Goal: Task Accomplishment & Management: Manage account settings

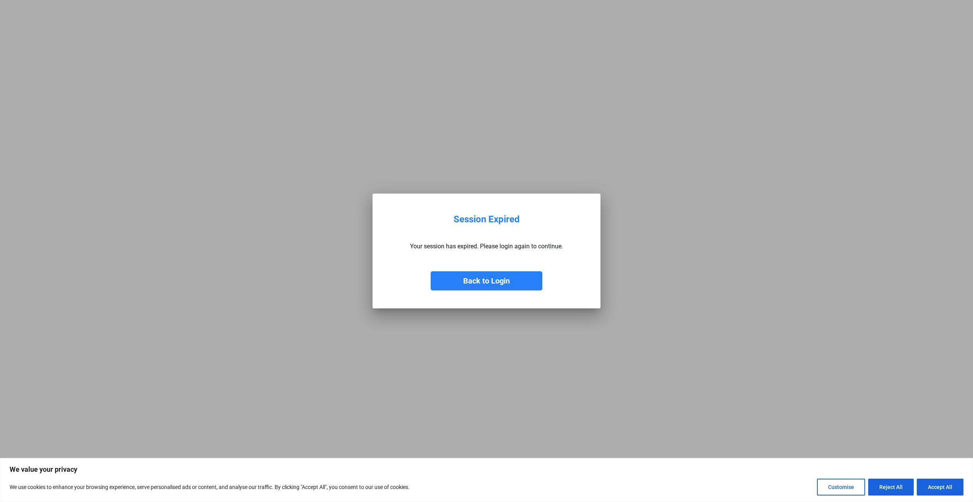
click at [515, 285] on button "Back to Login" at bounding box center [487, 280] width 112 height 19
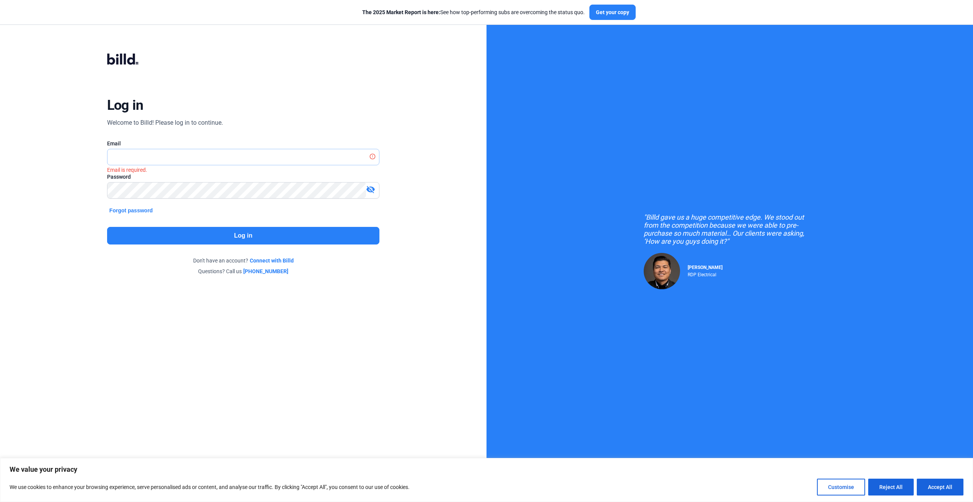
type input "[PERSON_NAME][EMAIL_ADDRESS][DOMAIN_NAME]"
click at [173, 242] on button "Log in" at bounding box center [243, 236] width 272 height 18
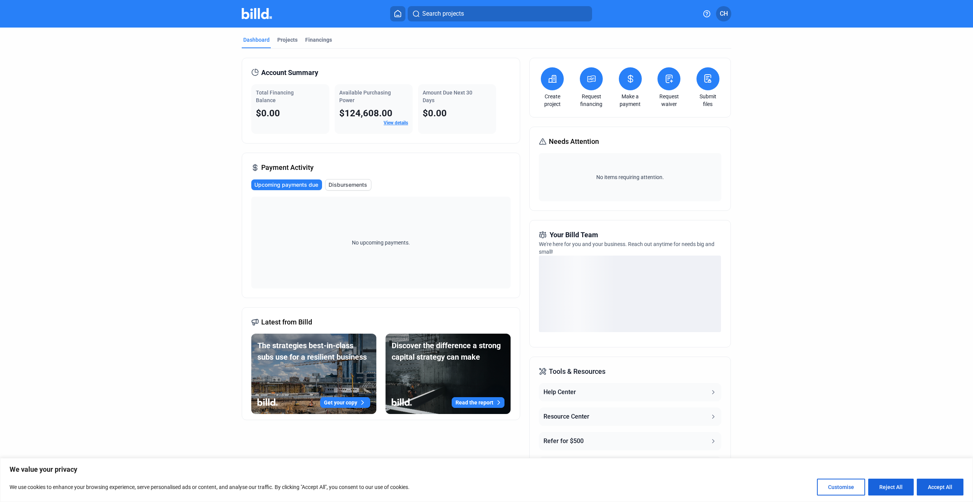
click at [725, 12] on span "CH" at bounding box center [724, 13] width 8 height 9
click at [663, 98] on button "Banks" at bounding box center [682, 101] width 83 height 15
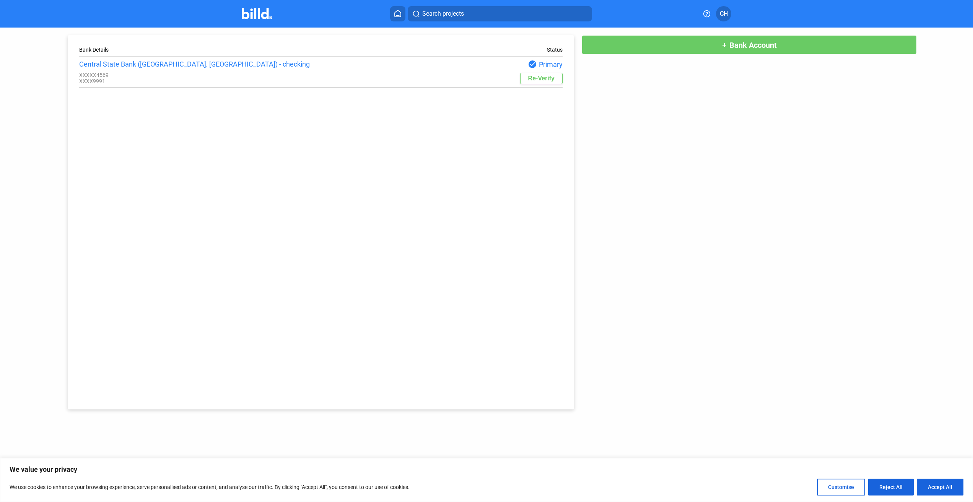
click at [180, 67] on div "Central State Bank ([GEOGRAPHIC_DATA], [GEOGRAPHIC_DATA]) - checking" at bounding box center [200, 64] width 242 height 8
click at [152, 67] on div "Central State Bank ([GEOGRAPHIC_DATA], [GEOGRAPHIC_DATA]) - checking" at bounding box center [200, 64] width 242 height 8
click at [886, 487] on button "Reject All" at bounding box center [890, 486] width 45 height 17
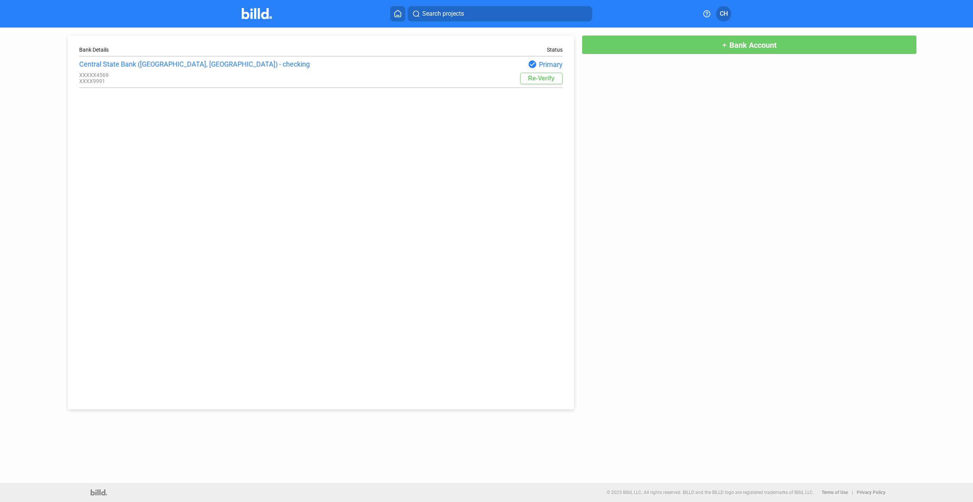
click at [535, 65] on mat-icon "check_circle" at bounding box center [532, 64] width 9 height 9
click at [552, 66] on div "check_circle Primary" at bounding box center [442, 64] width 242 height 9
click at [168, 61] on div "Central State Bank ([GEOGRAPHIC_DATA], [GEOGRAPHIC_DATA]) - checking" at bounding box center [200, 64] width 242 height 8
click at [92, 81] on div "XXXX9991" at bounding box center [200, 81] width 242 height 6
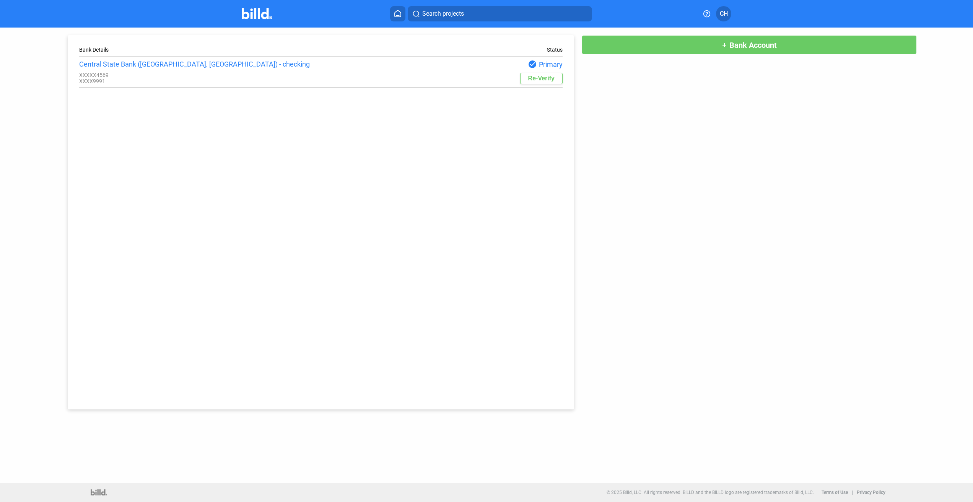
click at [723, 16] on span "CH" at bounding box center [724, 13] width 8 height 9
click at [537, 81] on div at bounding box center [486, 251] width 973 height 502
click at [537, 81] on button "Re-Verify" at bounding box center [541, 78] width 42 height 11
click at [254, 14] on img at bounding box center [257, 13] width 30 height 11
